Goal: Task Accomplishment & Management: Complete application form

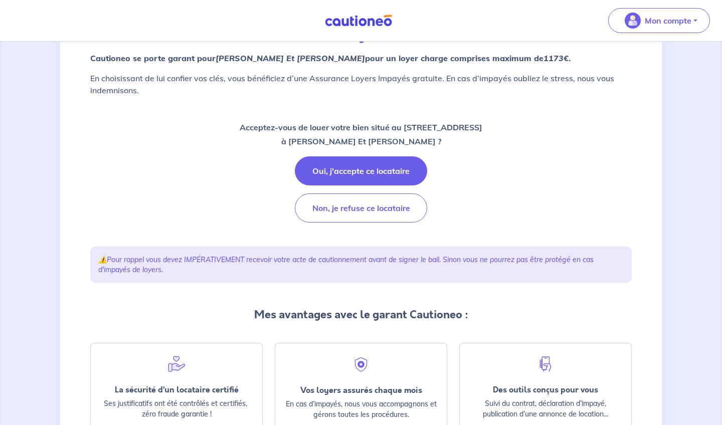
scroll to position [103, 0]
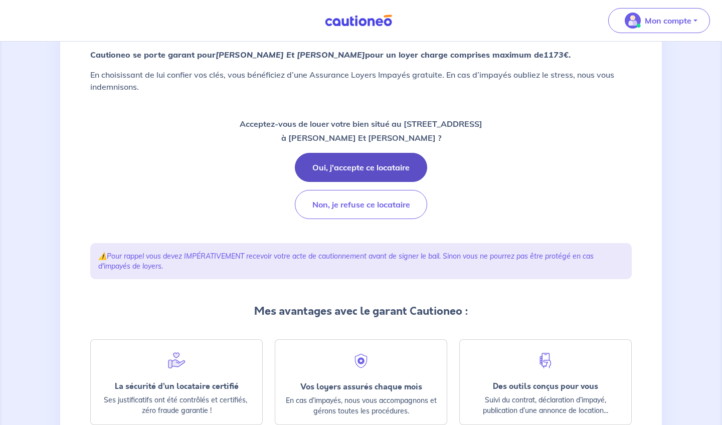
click at [376, 170] on button "Oui, j'accepte ce locataire" at bounding box center [361, 167] width 132 height 29
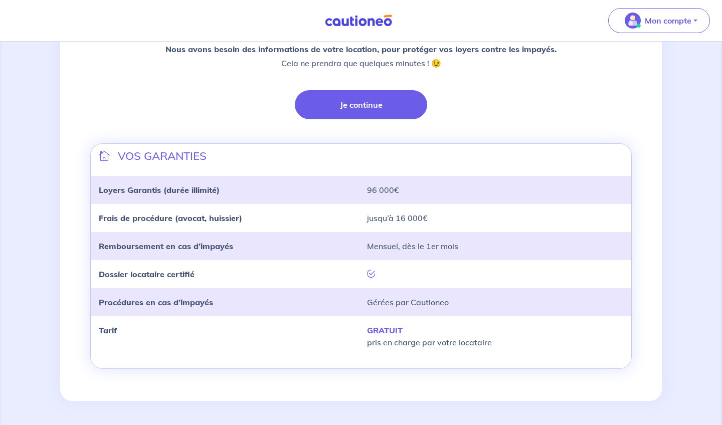
scroll to position [244, 0]
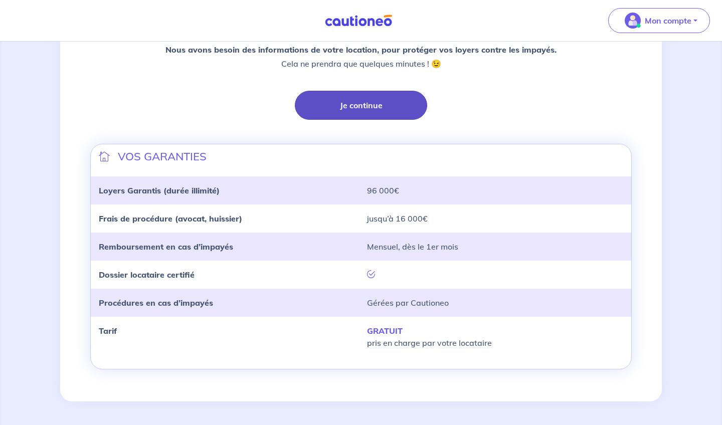
click at [347, 103] on button "Je continue" at bounding box center [361, 105] width 132 height 29
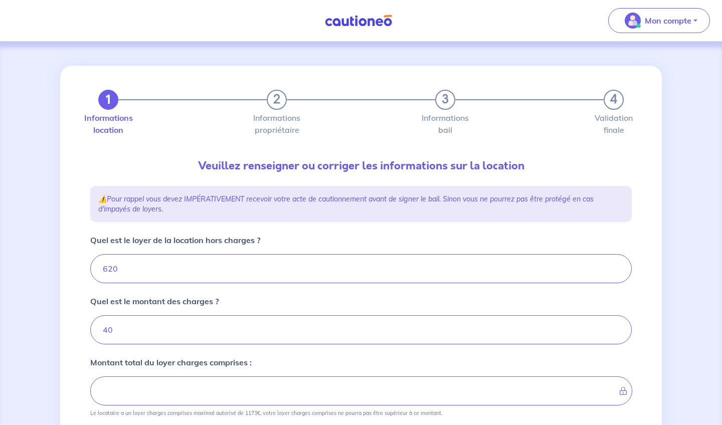
type input "660"
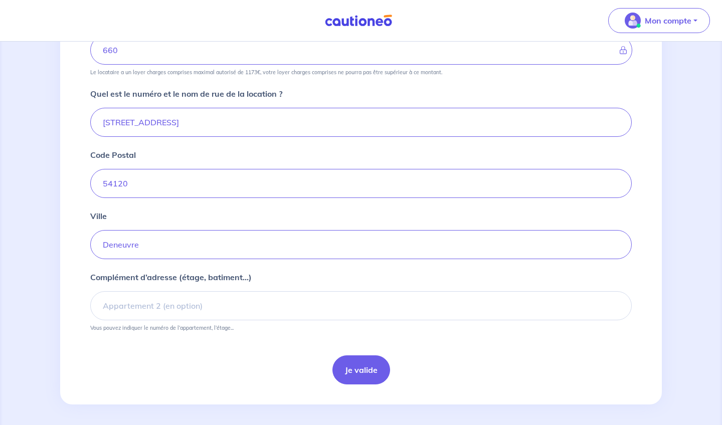
scroll to position [342, 0]
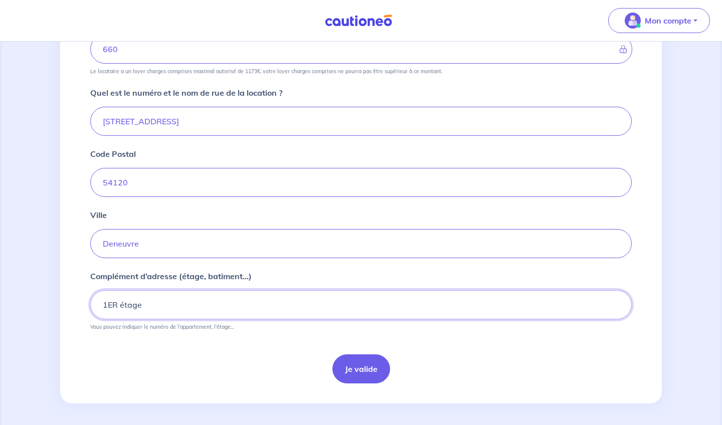
click at [116, 305] on input "1ER étage" at bounding box center [360, 304] width 541 height 29
type input "1er étage"
click at [369, 374] on button "Je valide" at bounding box center [361, 368] width 58 height 29
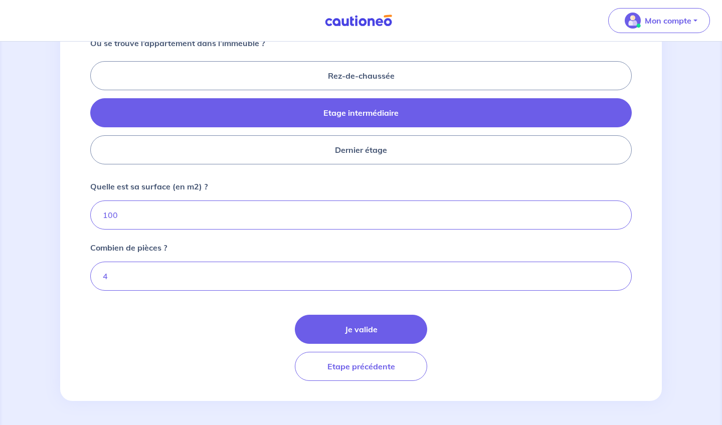
scroll to position [433, 0]
click at [320, 324] on button "Je valide" at bounding box center [361, 329] width 132 height 29
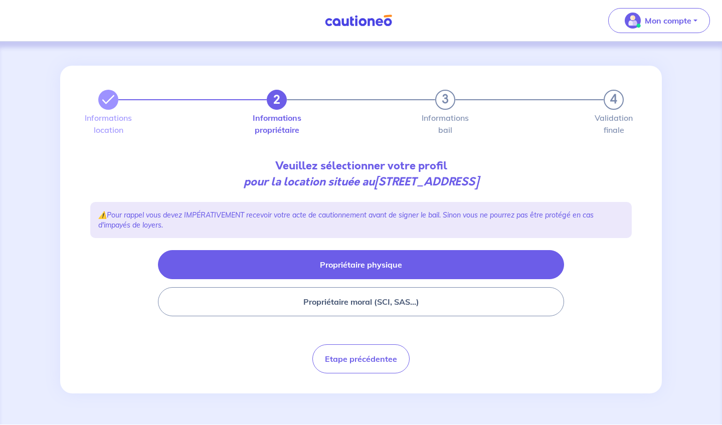
click at [338, 267] on button "Propriétaire physique" at bounding box center [361, 264] width 406 height 29
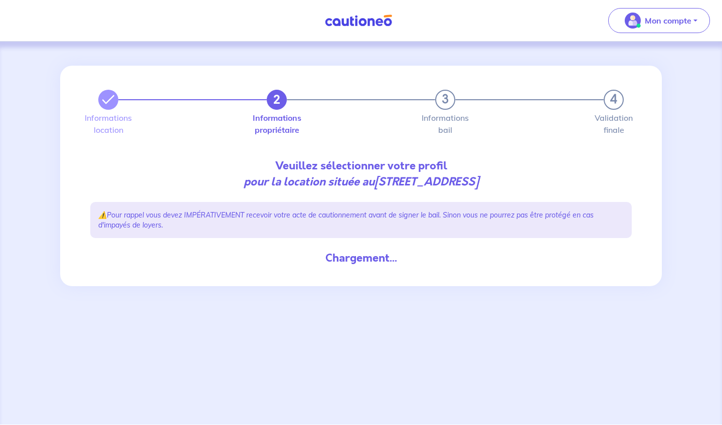
select select "FR"
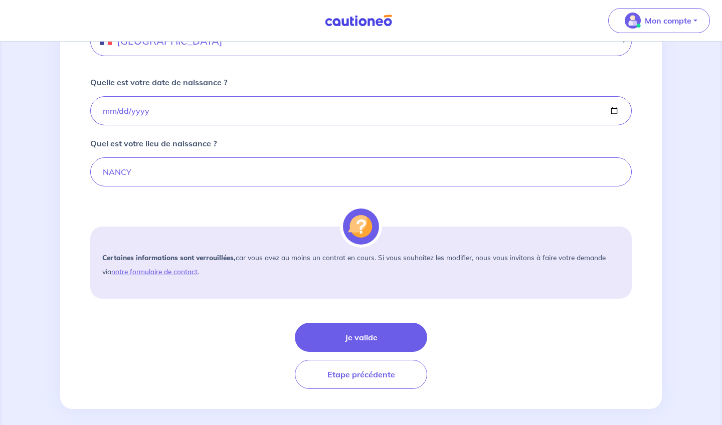
scroll to position [686, 0]
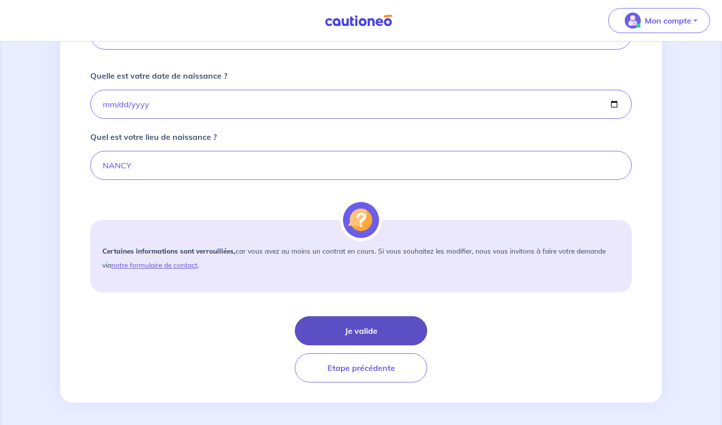
click at [330, 326] on button "Je valide" at bounding box center [361, 330] width 132 height 29
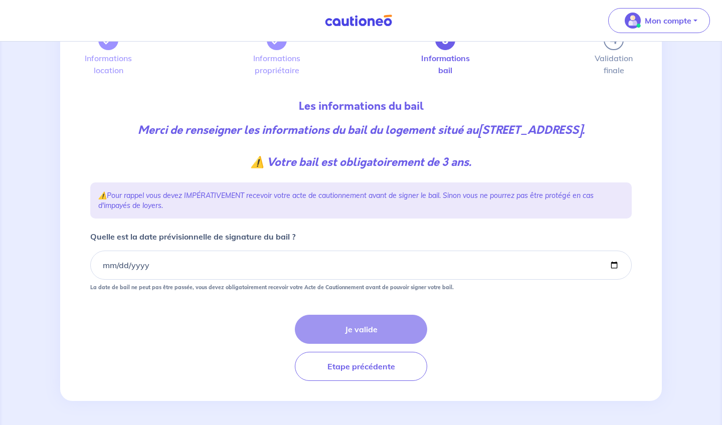
scroll to position [60, 0]
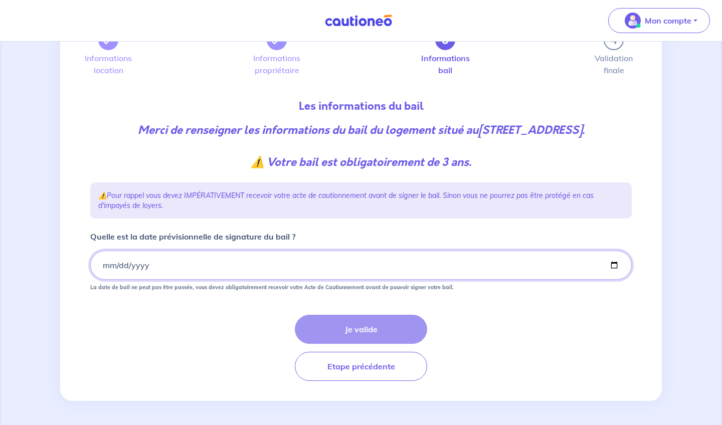
click at [107, 265] on input "Quelle est la date prévisionnelle de signature du bail ?" at bounding box center [360, 265] width 541 height 29
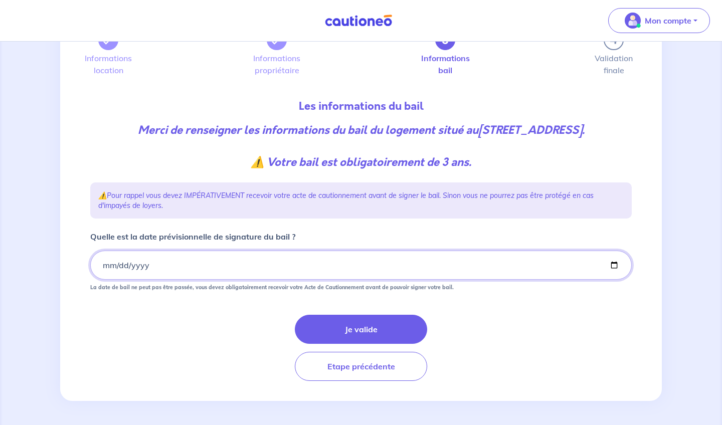
click at [121, 268] on input "2025-09-15" at bounding box center [360, 265] width 541 height 29
type input "2025-11-15"
click at [309, 326] on button "Je valide" at bounding box center [361, 329] width 132 height 29
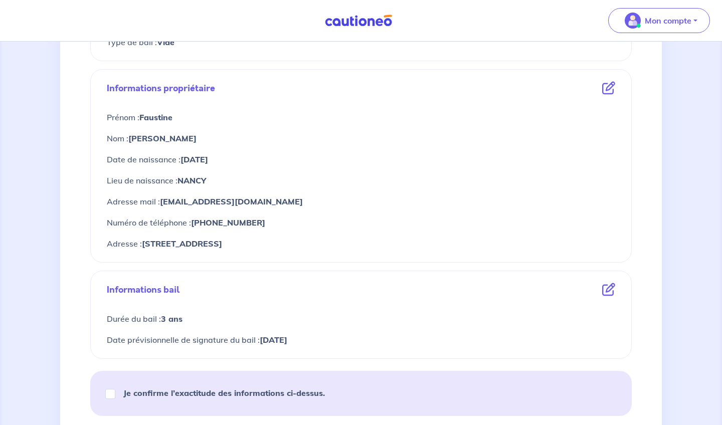
scroll to position [355, 0]
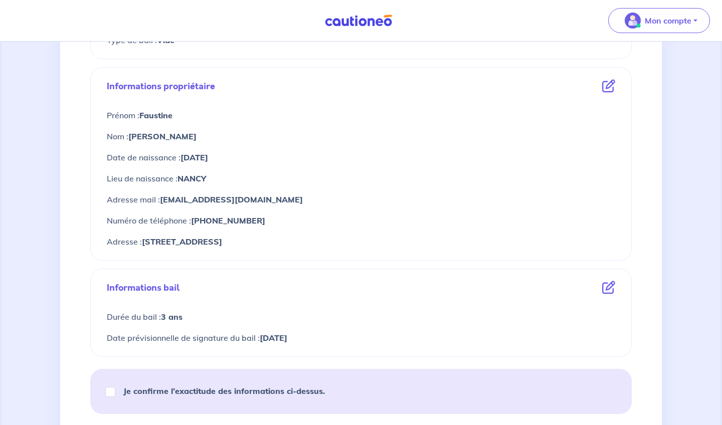
click at [541, 82] on icon at bounding box center [608, 86] width 13 height 13
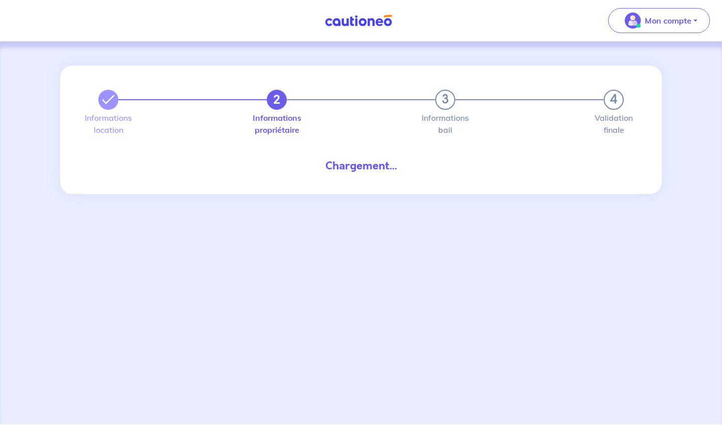
select select "FR"
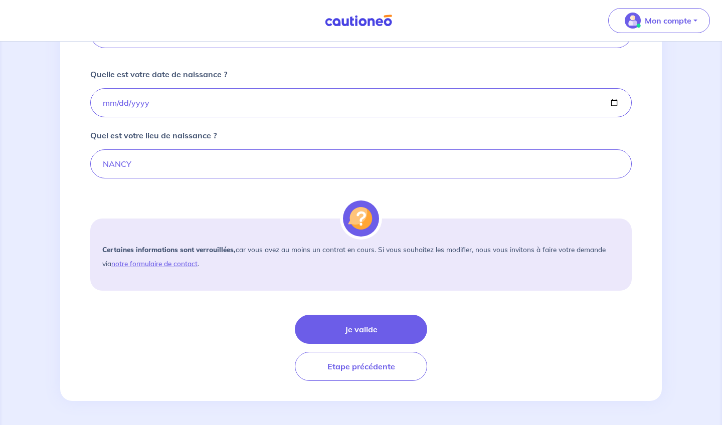
scroll to position [688, 0]
click at [331, 331] on button "Je valide" at bounding box center [361, 329] width 132 height 29
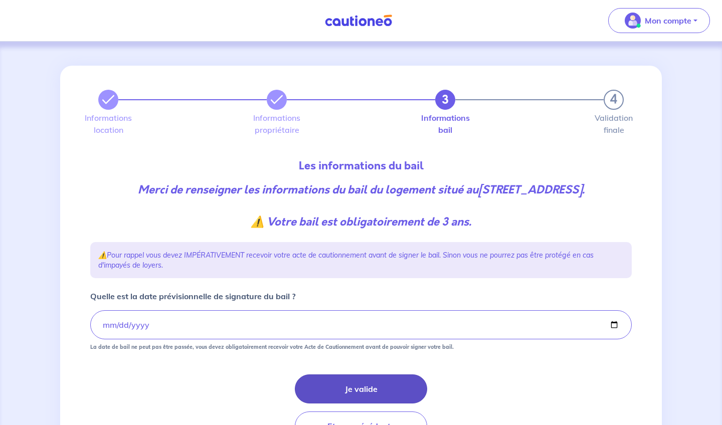
click at [325, 391] on button "Je valide" at bounding box center [361, 388] width 132 height 29
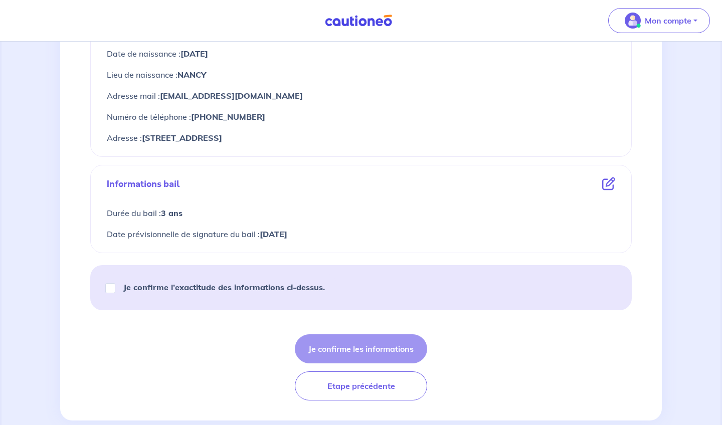
scroll to position [461, 0]
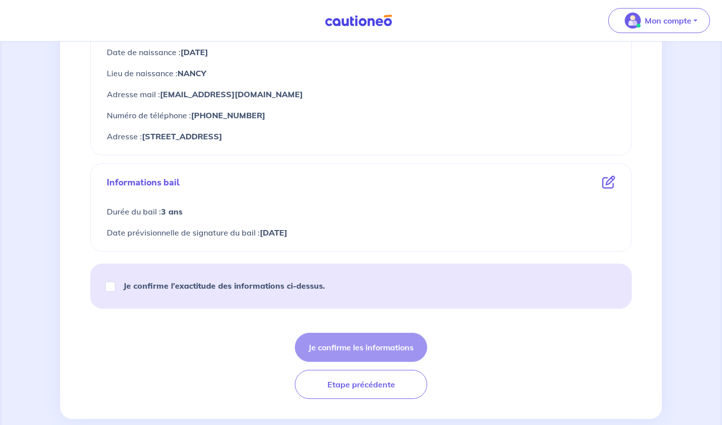
click at [110, 283] on input "Je confirme l’exactitude des informations ci-dessus." at bounding box center [110, 287] width 10 height 10
checkbox input "true"
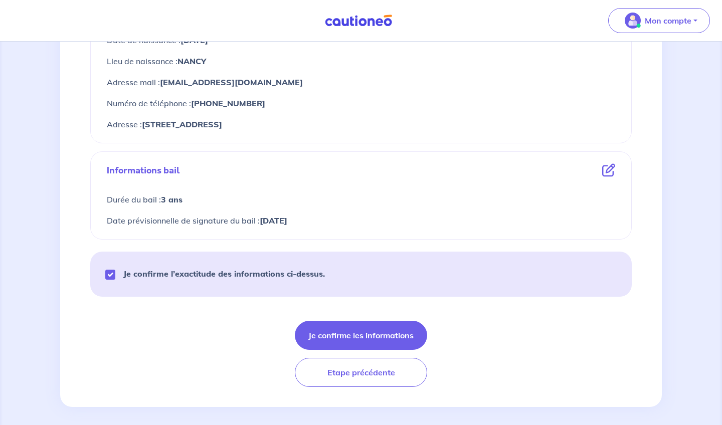
scroll to position [475, 0]
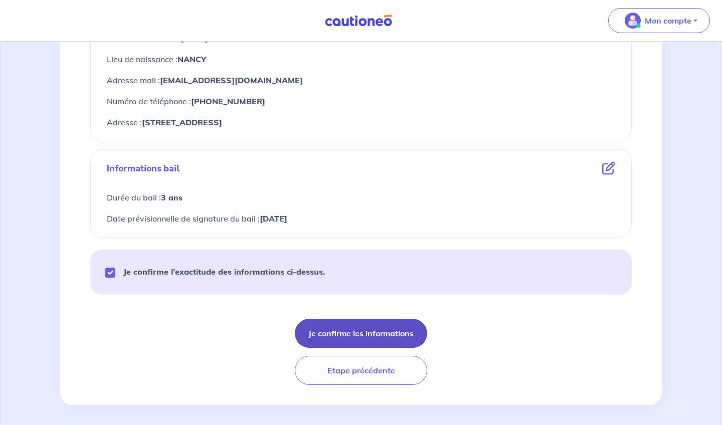
click at [341, 333] on button "Je confirme les informations" at bounding box center [361, 333] width 132 height 29
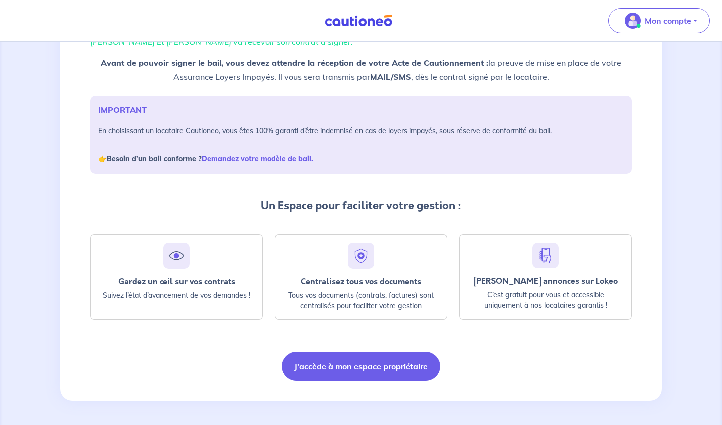
scroll to position [96, 0]
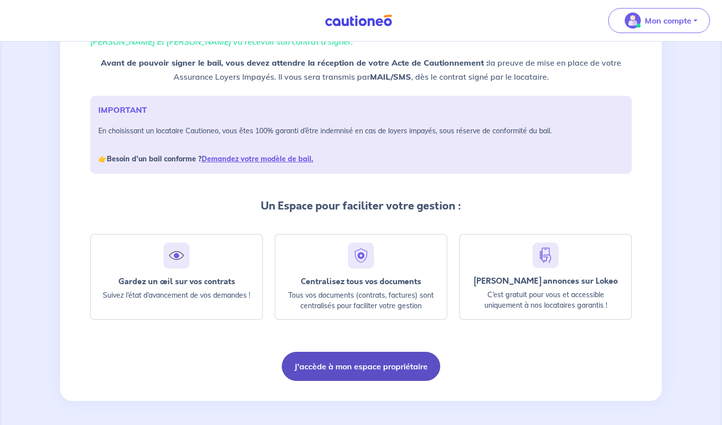
click at [380, 366] on button "J'accède à mon espace propriétaire" at bounding box center [361, 366] width 158 height 29
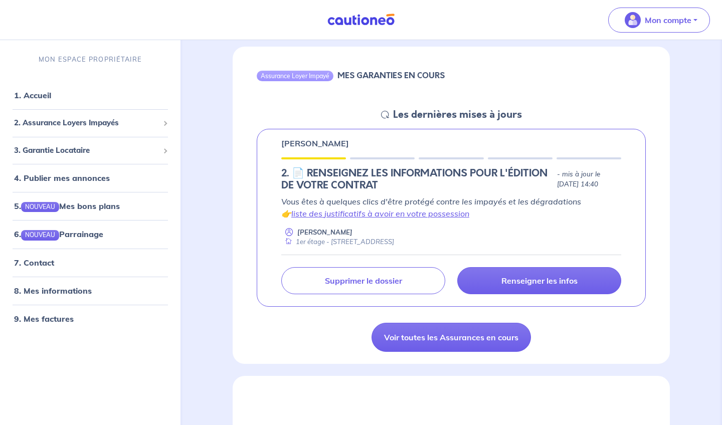
scroll to position [423, 0]
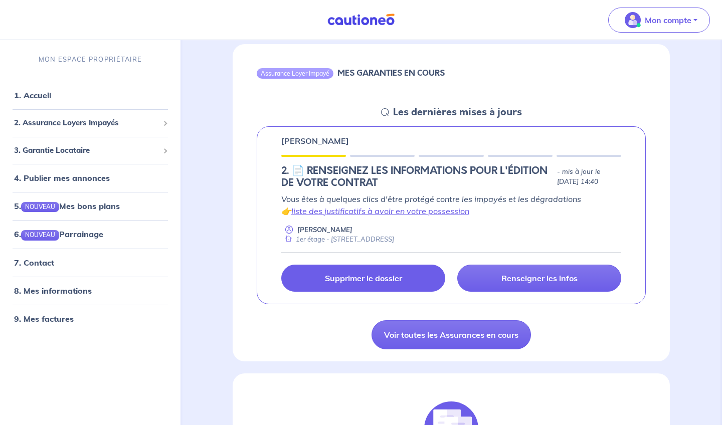
click at [337, 283] on p "Supprimer le dossier" at bounding box center [363, 278] width 77 height 10
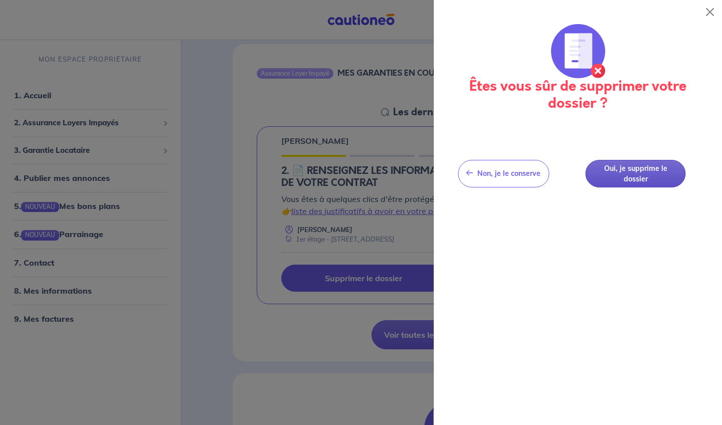
click at [622, 171] on button "Oui, je supprime le dossier" at bounding box center [635, 174] width 100 height 28
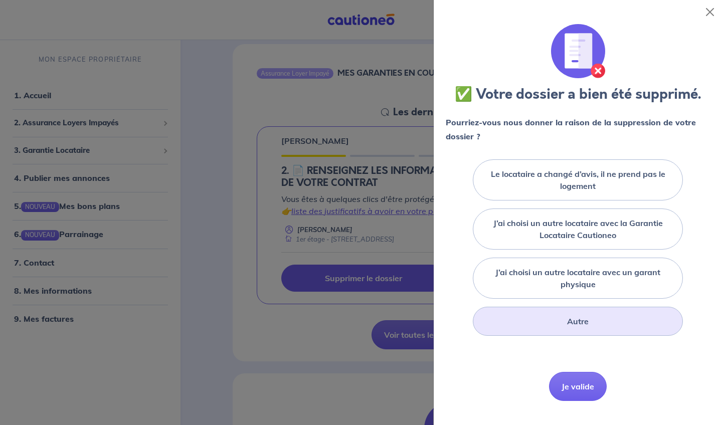
click at [569, 318] on label "Autre" at bounding box center [578, 321] width 22 height 12
click at [0, 0] on input "Autre" at bounding box center [0, 0] width 0 height 0
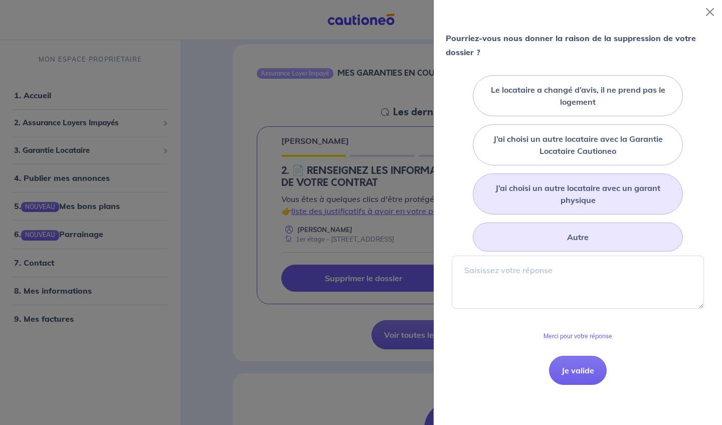
scroll to position [84, 0]
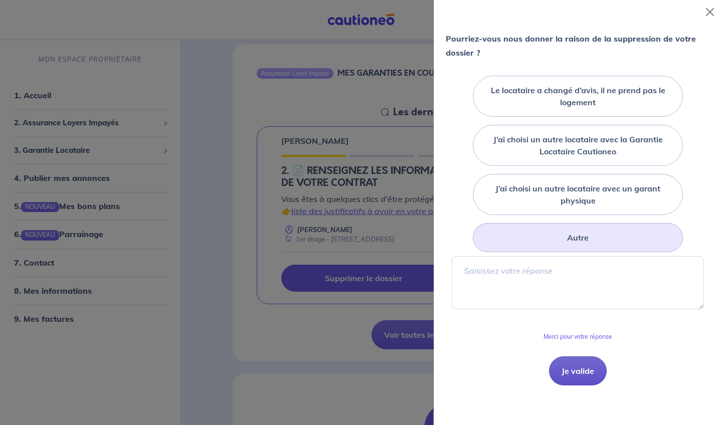
click at [577, 368] on button "Je valide" at bounding box center [578, 370] width 58 height 29
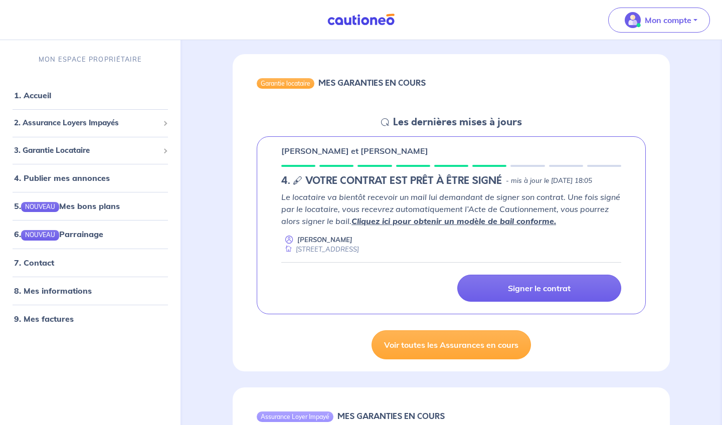
scroll to position [79, 0]
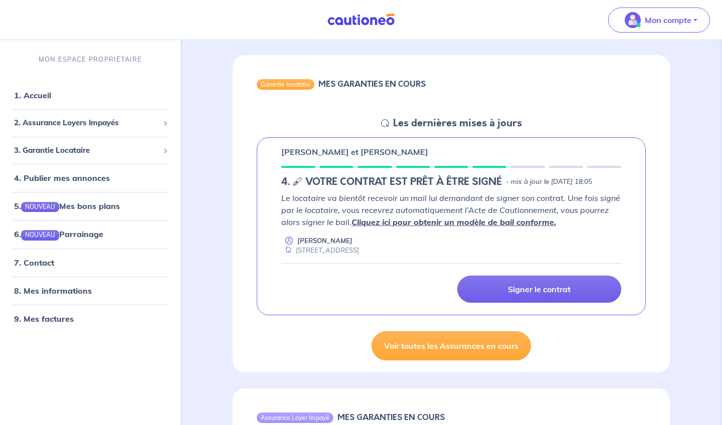
click at [427, 227] on link "Cliquez ici pour obtenir un modèle de bail conforme." at bounding box center [453, 222] width 204 height 10
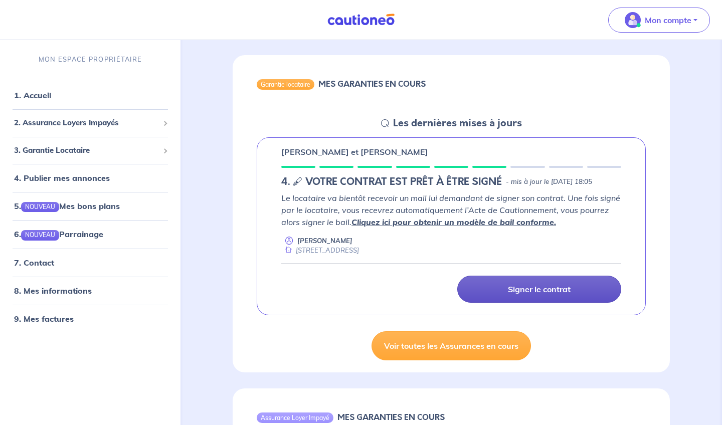
click at [499, 296] on link "Signer le contrat" at bounding box center [539, 289] width 164 height 27
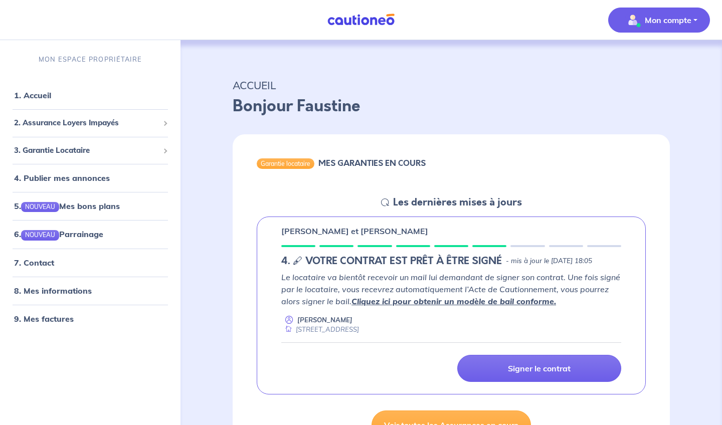
scroll to position [0, 0]
click at [663, 31] on button "Mon compte" at bounding box center [659, 20] width 102 height 25
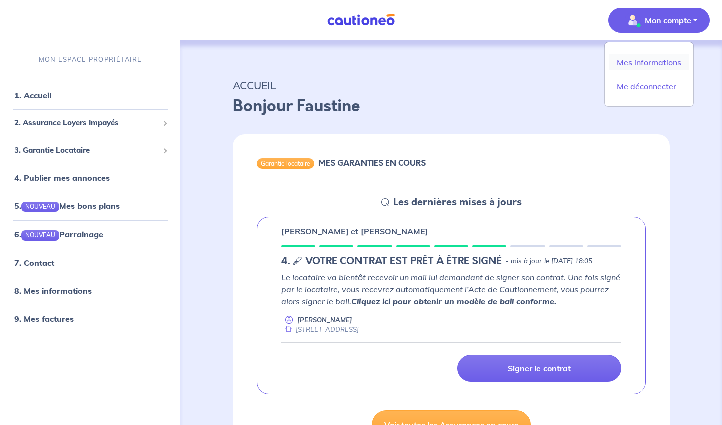
click at [651, 59] on link "Mes informations" at bounding box center [648, 62] width 81 height 16
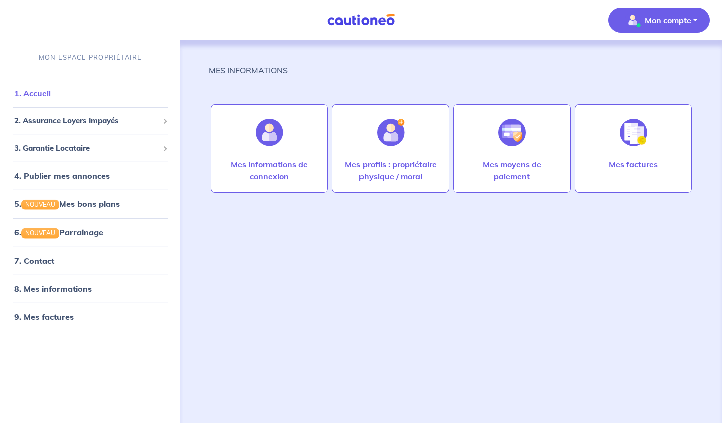
click at [51, 97] on link "1. Accueil" at bounding box center [32, 93] width 37 height 10
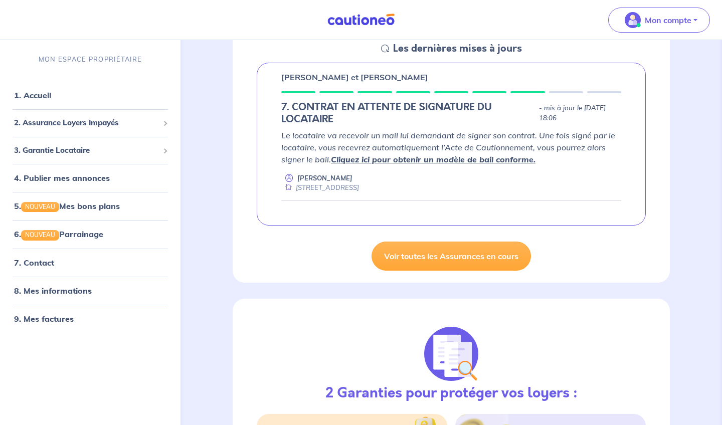
scroll to position [150, 0]
